Goal: Check status: Check status

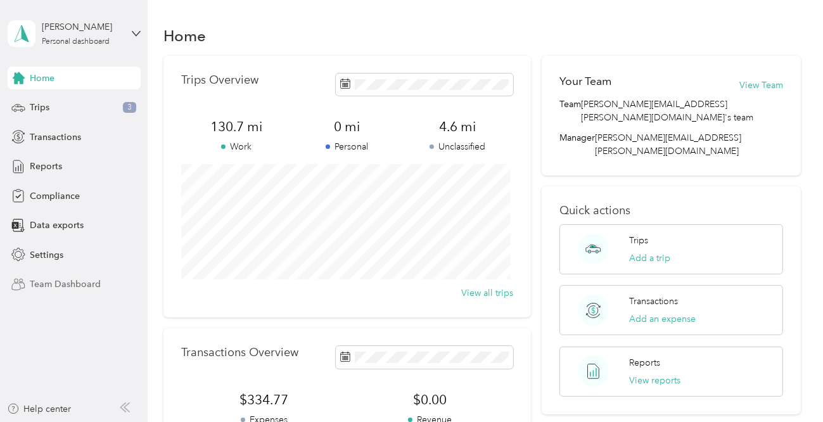
click at [63, 280] on span "Team Dashboard" at bounding box center [65, 283] width 71 height 13
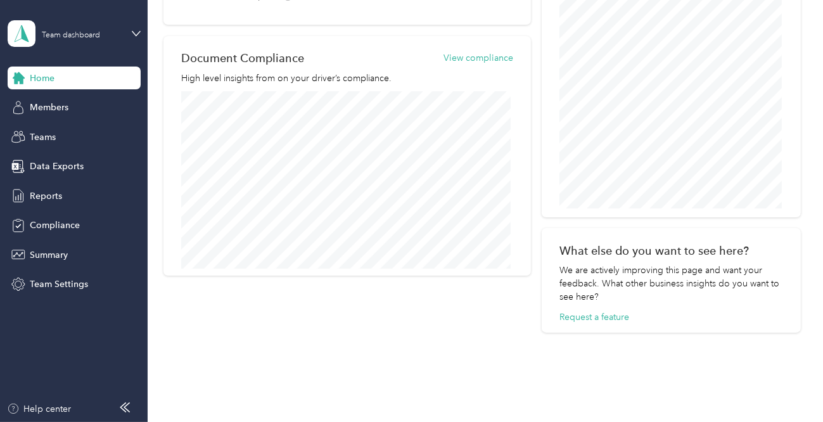
scroll to position [571, 0]
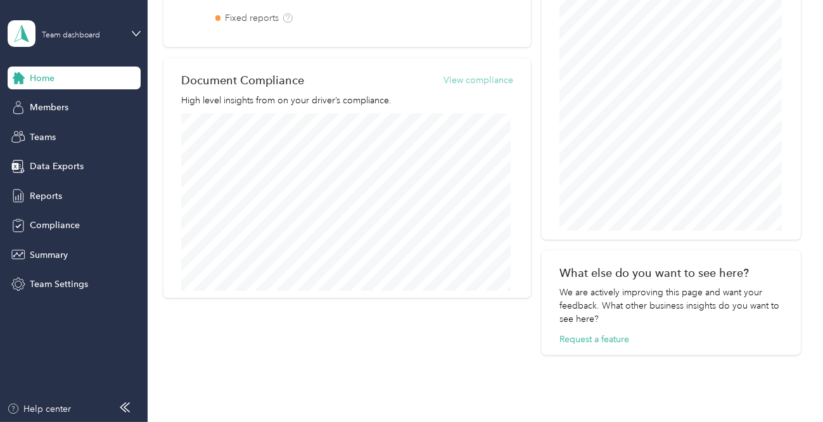
click at [471, 79] on button "View compliance" at bounding box center [478, 79] width 70 height 13
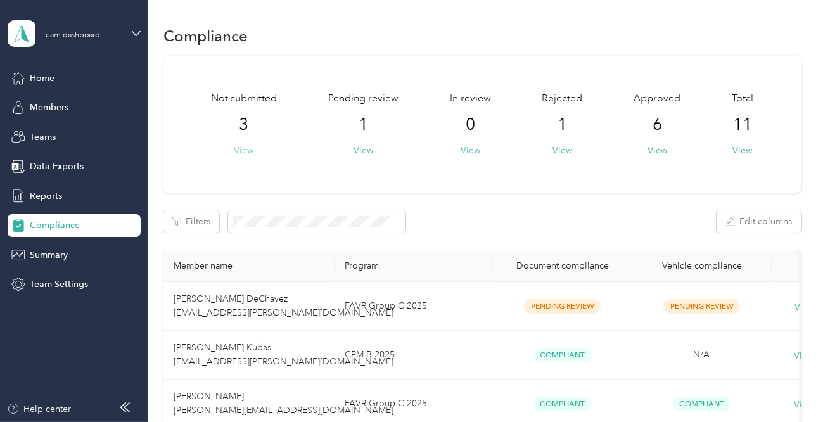
click at [239, 147] on button "View" at bounding box center [244, 150] width 20 height 13
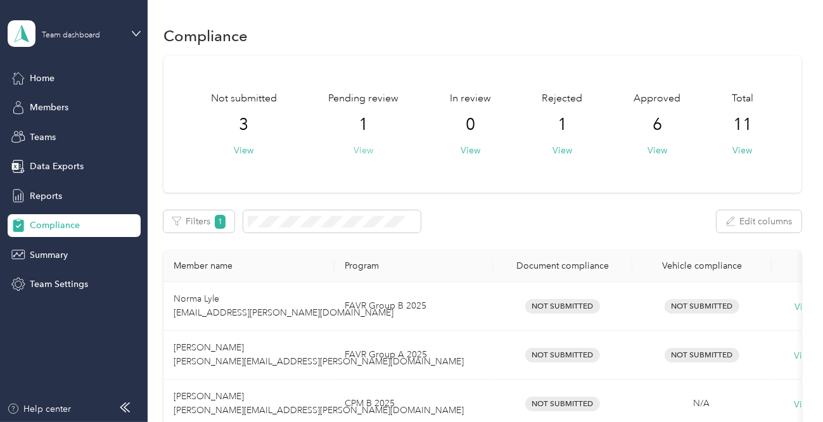
click at [360, 149] on button "View" at bounding box center [363, 150] width 20 height 13
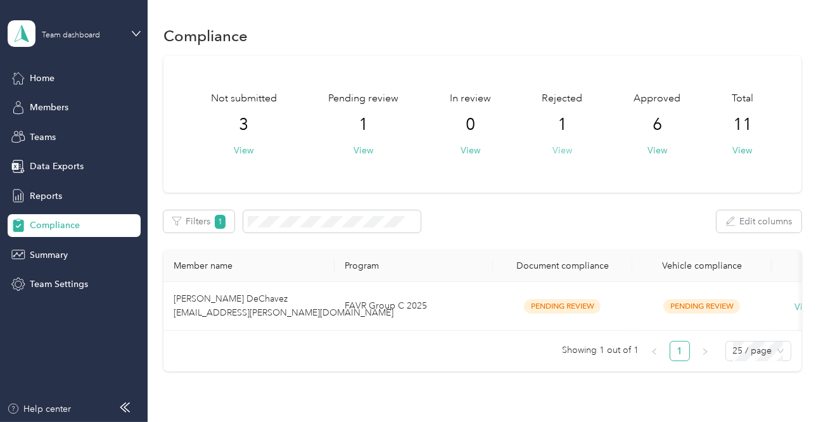
click at [555, 148] on button "View" at bounding box center [562, 150] width 20 height 13
click at [655, 153] on button "View" at bounding box center [657, 150] width 20 height 13
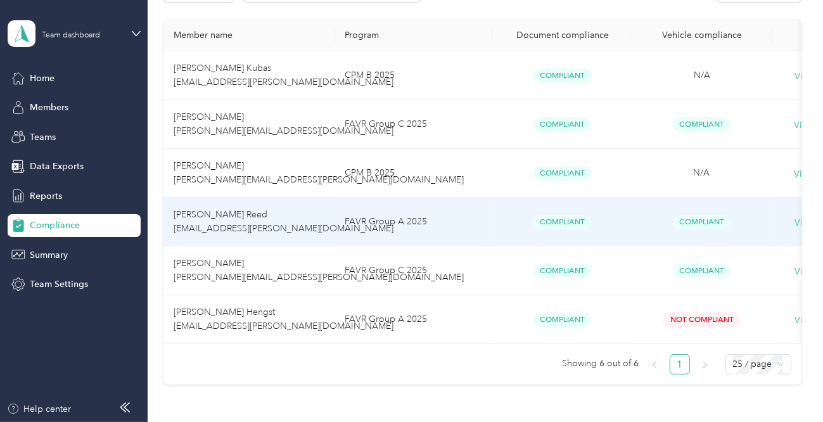
scroll to position [253, 0]
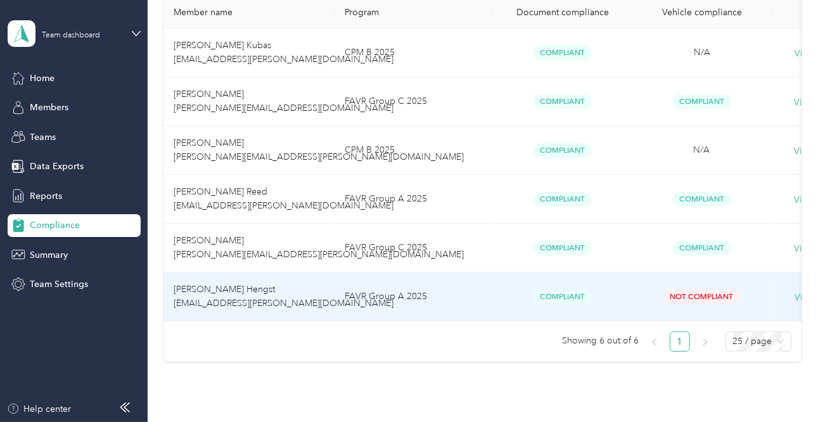
click at [698, 296] on span "Not Compliant" at bounding box center [701, 296] width 77 height 15
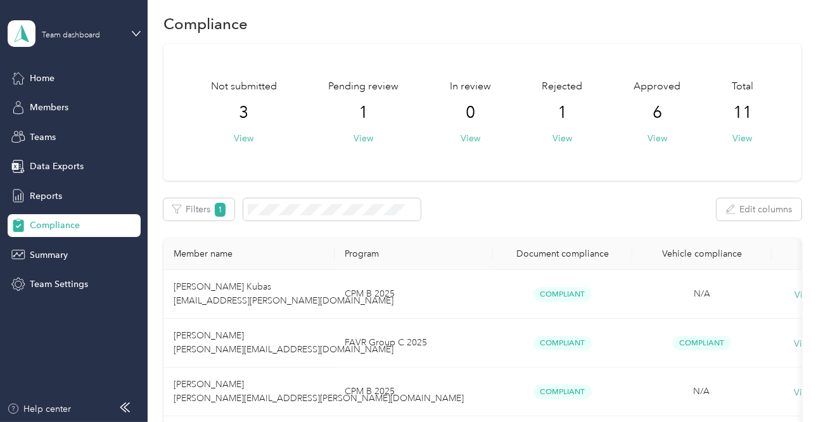
scroll to position [0, 0]
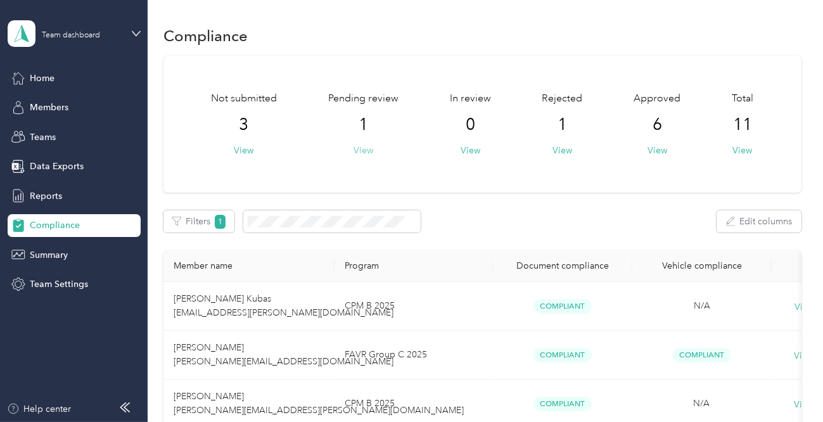
click at [363, 149] on button "View" at bounding box center [363, 150] width 20 height 13
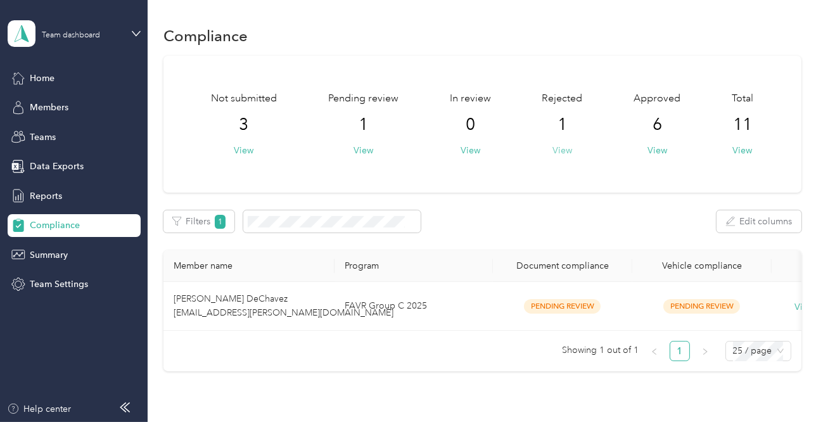
click at [555, 149] on button "View" at bounding box center [562, 150] width 20 height 13
